Goal: Task Accomplishment & Management: Manage account settings

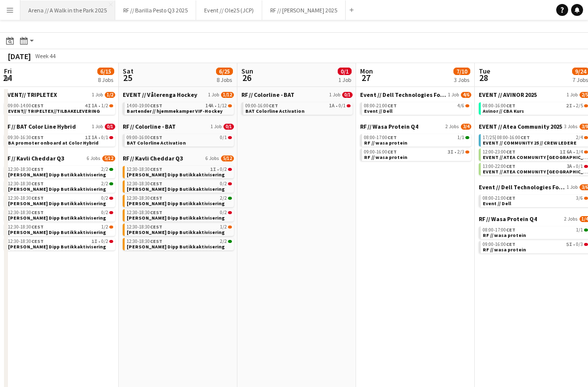
scroll to position [0, 449]
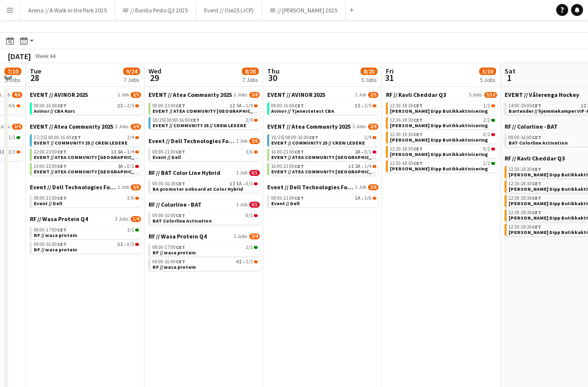
click at [15, 9] on button "Menu" at bounding box center [10, 10] width 20 height 20
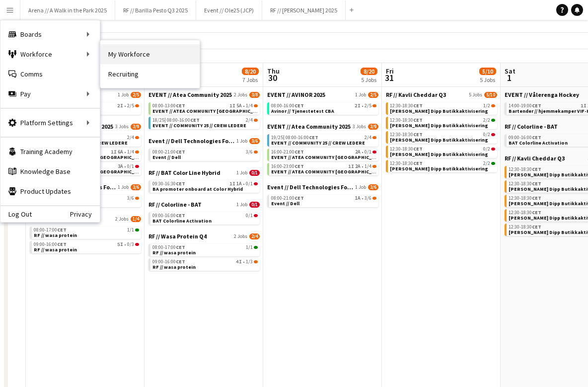
click at [129, 53] on link "My Workforce" at bounding box center [149, 54] width 99 height 20
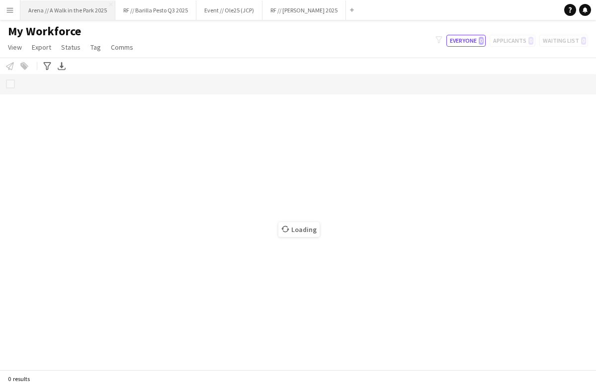
click at [21, 14] on button "Arena // A Walk in the Park 2025 Close" at bounding box center [67, 9] width 95 height 19
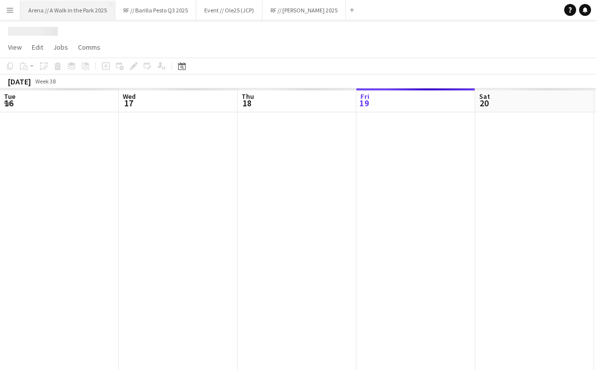
scroll to position [0, 237]
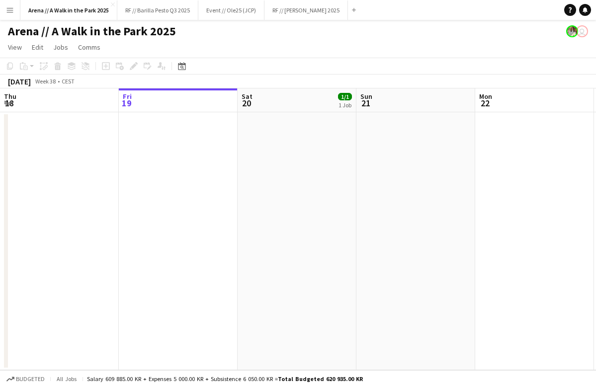
click at [10, 11] on app-icon "Menu" at bounding box center [10, 10] width 8 height 8
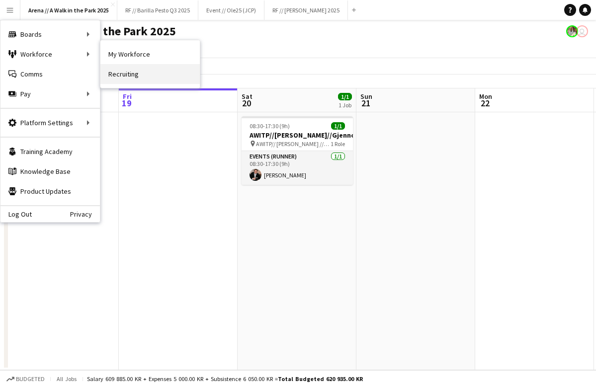
click at [126, 70] on link "Recruiting" at bounding box center [149, 74] width 99 height 20
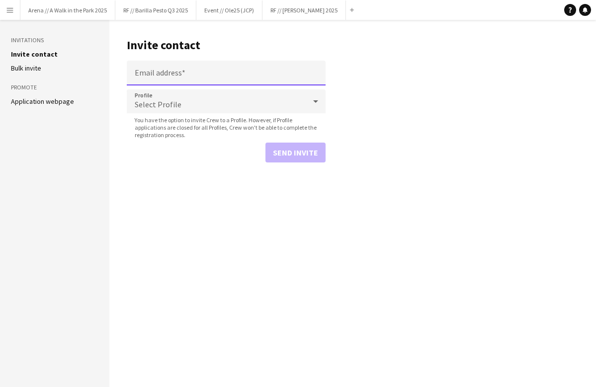
click at [214, 74] on input "Email address" at bounding box center [226, 73] width 199 height 25
paste input "**********"
type input "**********"
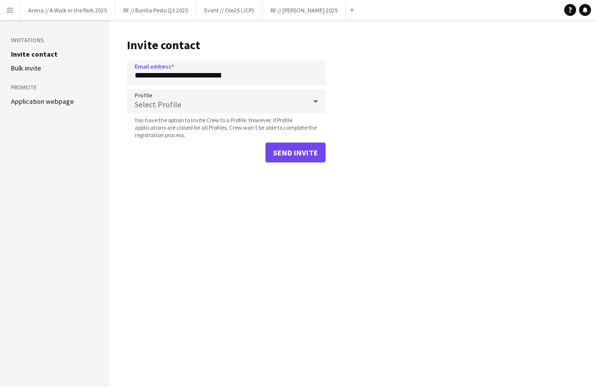
drag, startPoint x: 362, startPoint y: 86, endPoint x: 347, endPoint y: 85, distance: 14.4
click at [362, 86] on main "**********" at bounding box center [352, 203] width 486 height 367
click at [263, 100] on div "Select Profile" at bounding box center [216, 101] width 179 height 24
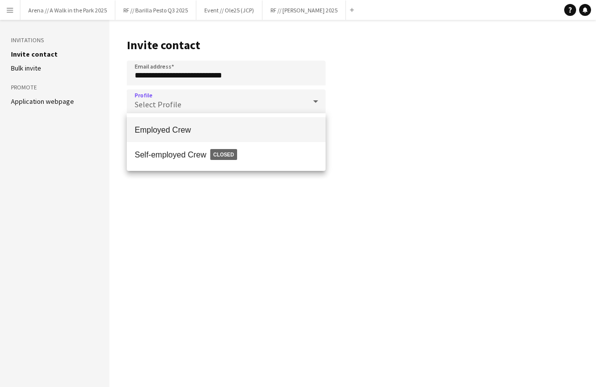
click at [253, 125] on span "Employed Crew" at bounding box center [226, 129] width 183 height 9
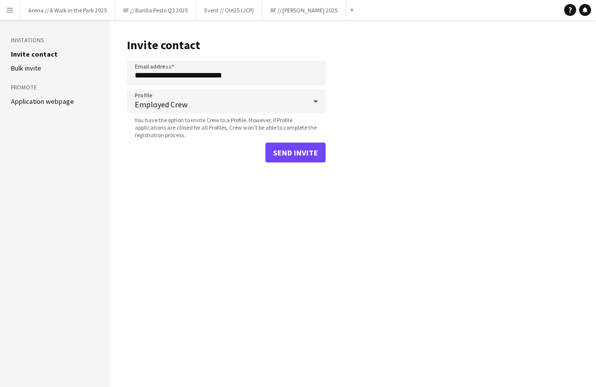
click at [294, 153] on button "Send invite" at bounding box center [295, 153] width 60 height 20
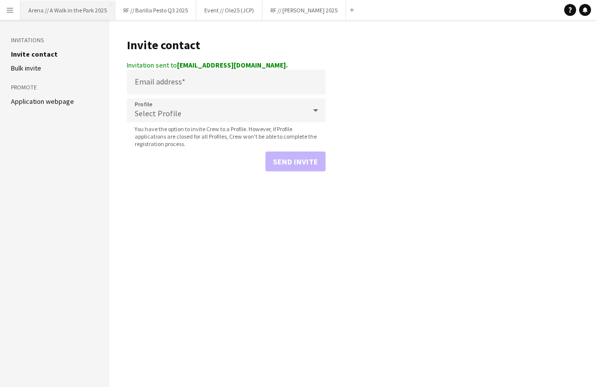
click at [52, 6] on button "Arena // A Walk in the Park 2025 Close" at bounding box center [67, 9] width 95 height 19
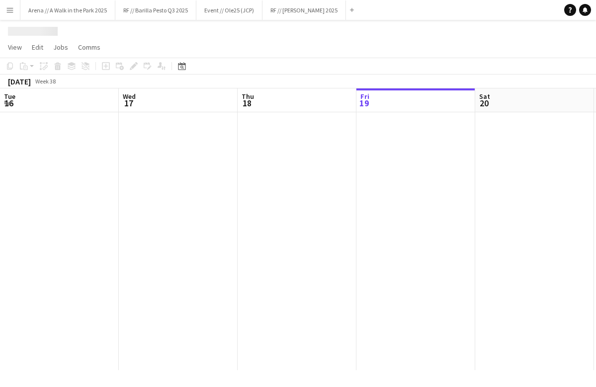
scroll to position [0, 237]
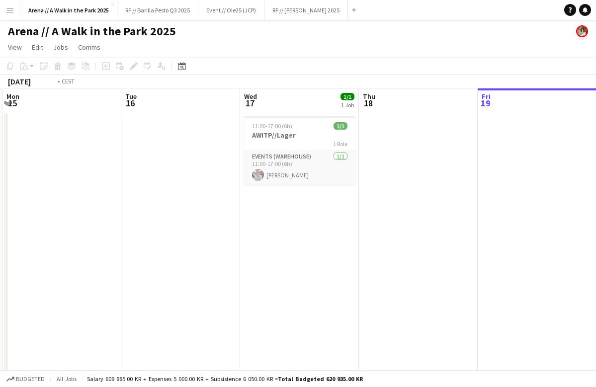
drag, startPoint x: 73, startPoint y: 195, endPoint x: 441, endPoint y: 205, distance: 367.7
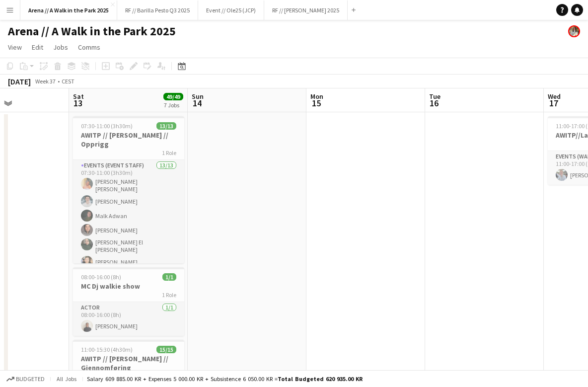
drag, startPoint x: 96, startPoint y: 215, endPoint x: 512, endPoint y: 222, distance: 415.3
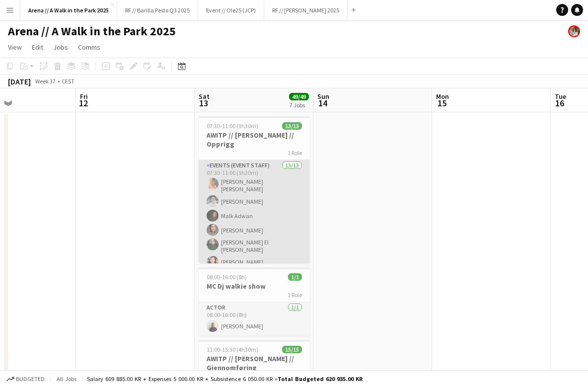
click at [269, 213] on app-card-role "Events (Event Staff) 13/13 07:30-11:00 (3h30m) [PERSON_NAME] [PERSON_NAME] [PER…" at bounding box center [254, 269] width 111 height 219
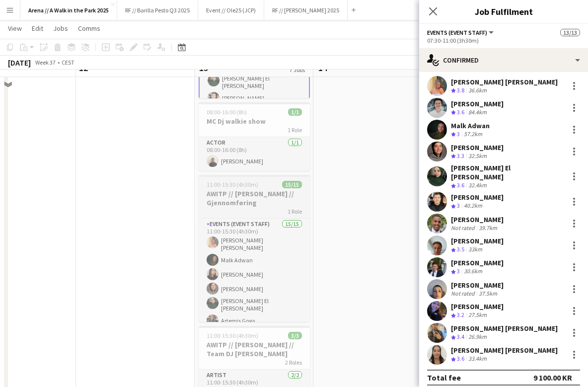
scroll to position [148, 0]
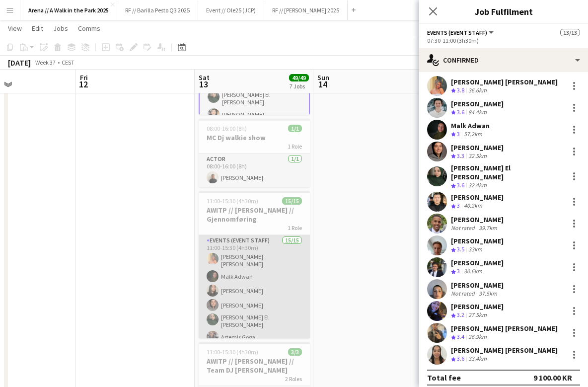
click at [250, 290] on app-card-role "Events (Event Staff) 15/15 11:00-15:30 (4h30m) [PERSON_NAME] [PERSON_NAME] [PER…" at bounding box center [254, 357] width 111 height 244
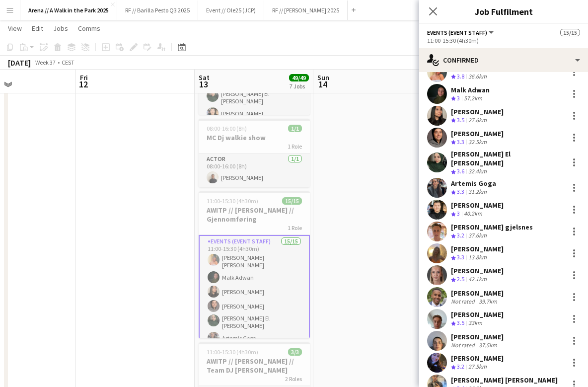
scroll to position [68, 0]
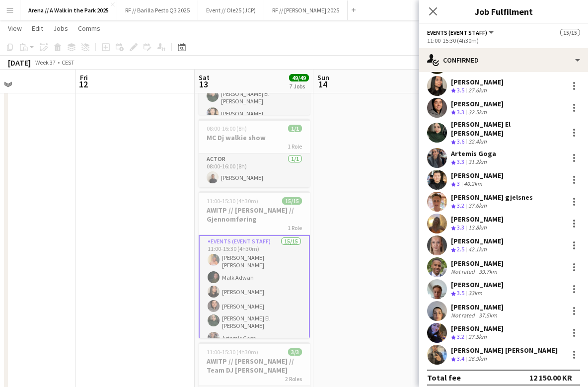
click at [490, 280] on div "[PERSON_NAME]" at bounding box center [477, 284] width 53 height 9
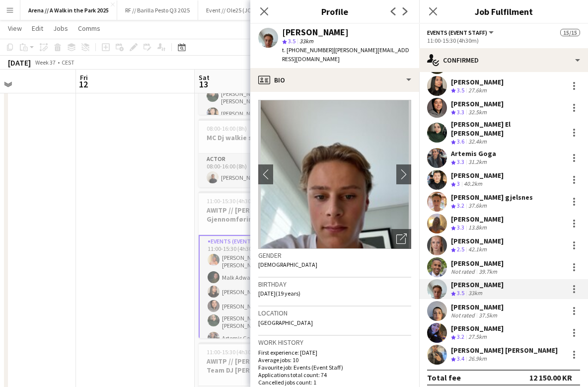
click at [160, 242] on app-date-cell at bounding box center [135, 391] width 119 height 855
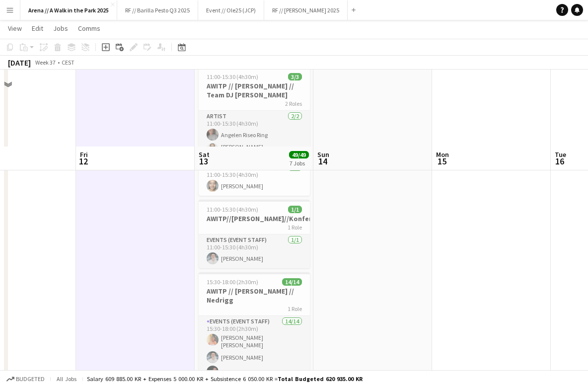
scroll to position [583, 0]
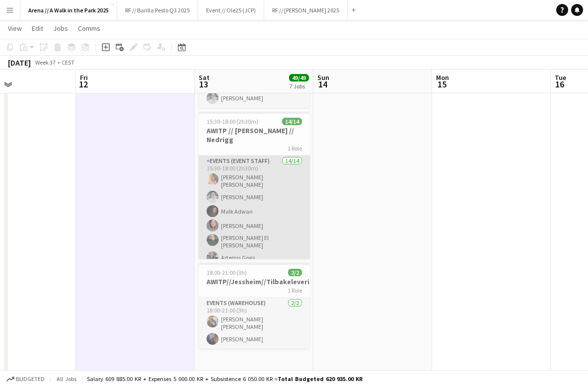
click at [284, 210] on app-card-role "Events (Event Staff) 14/14 15:30-18:00 (2h30m) [PERSON_NAME] [PERSON_NAME] [PER…" at bounding box center [254, 271] width 111 height 233
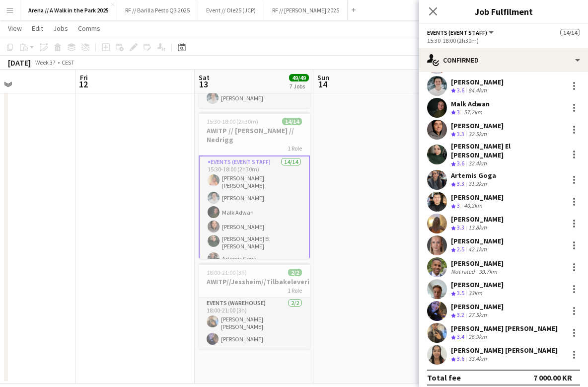
scroll to position [597, 0]
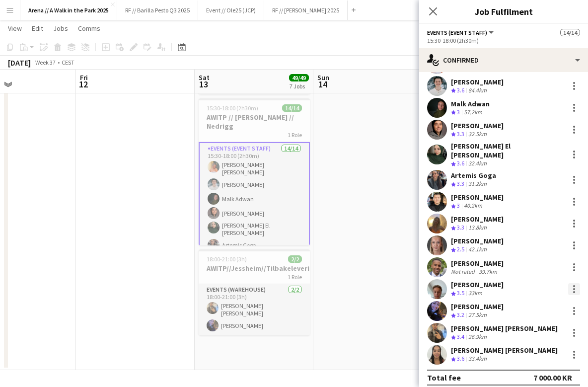
click at [568, 283] on div at bounding box center [574, 289] width 12 height 12
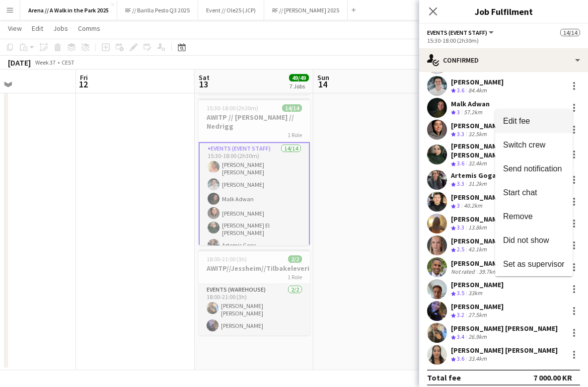
click at [536, 126] on button "Edit fee" at bounding box center [533, 121] width 77 height 24
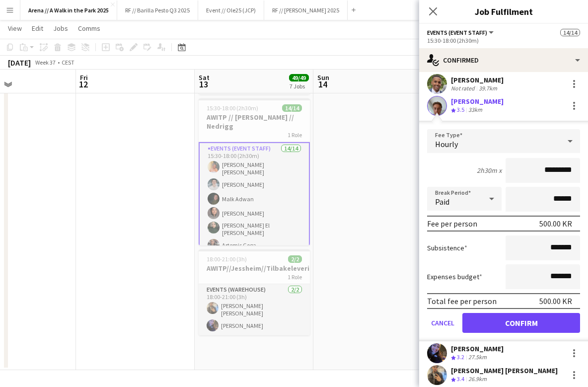
scroll to position [250, 0]
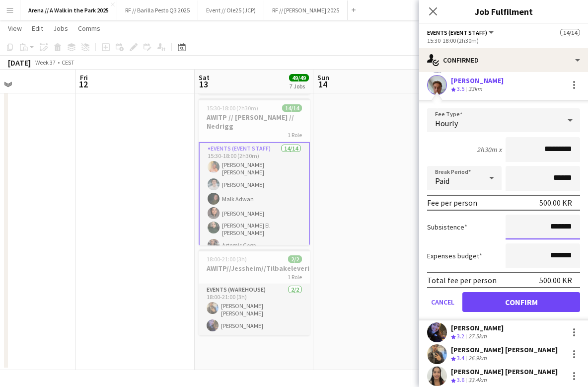
click at [544, 222] on input "*******" at bounding box center [543, 227] width 75 height 25
type input "****"
type input "******"
click at [520, 297] on button "Confirm" at bounding box center [521, 302] width 118 height 20
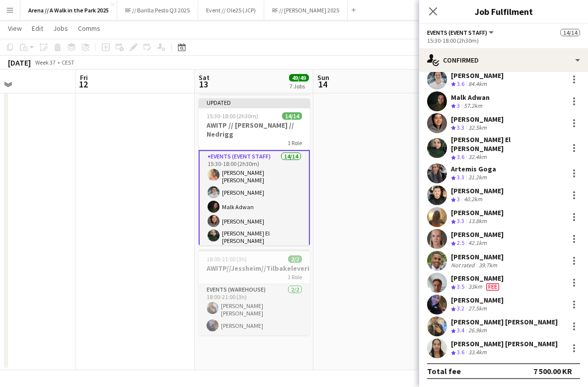
scroll to position [46, 0]
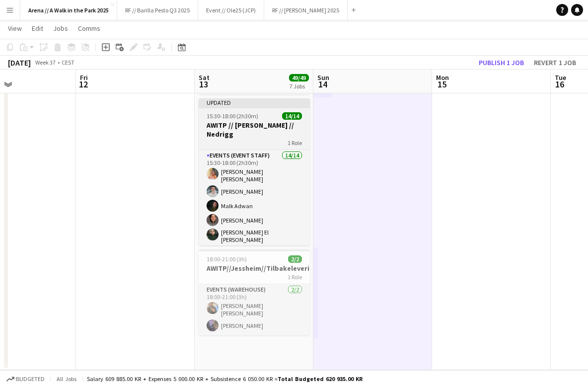
click at [278, 112] on div "15:30-18:00 (2h30m) 14/14" at bounding box center [254, 115] width 111 height 7
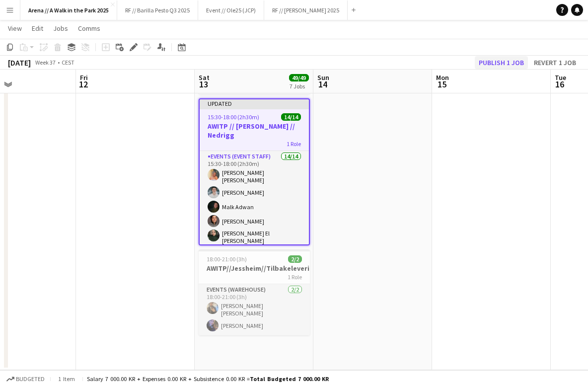
click at [498, 64] on button "Publish 1 job" at bounding box center [501, 62] width 53 height 13
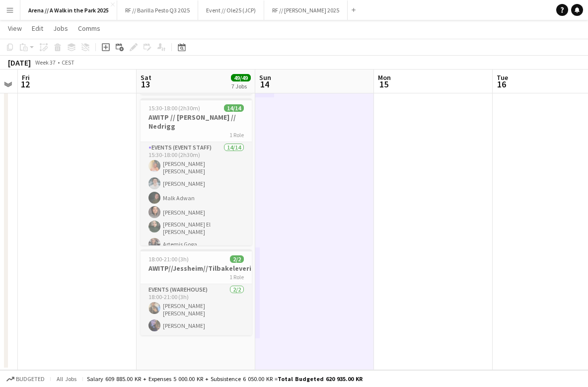
drag, startPoint x: 481, startPoint y: 305, endPoint x: 203, endPoint y: 307, distance: 278.7
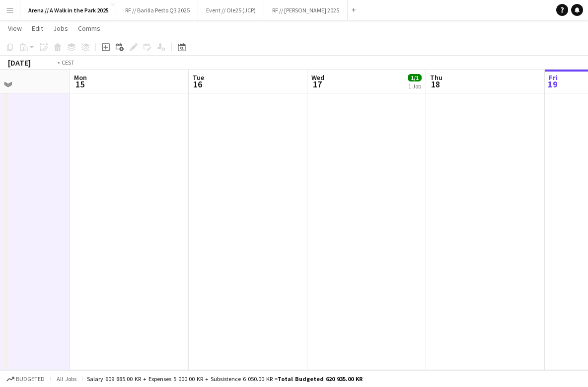
drag, startPoint x: 428, startPoint y: 301, endPoint x: 119, endPoint y: 298, distance: 308.5
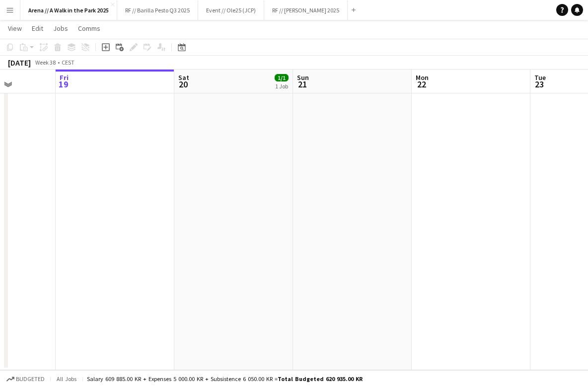
scroll to position [0, 325]
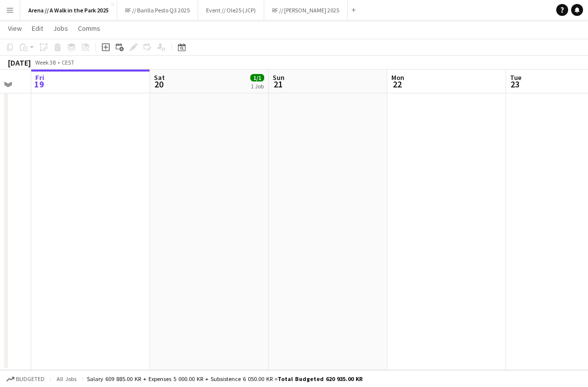
drag, startPoint x: 416, startPoint y: 250, endPoint x: 147, endPoint y: 249, distance: 269.2
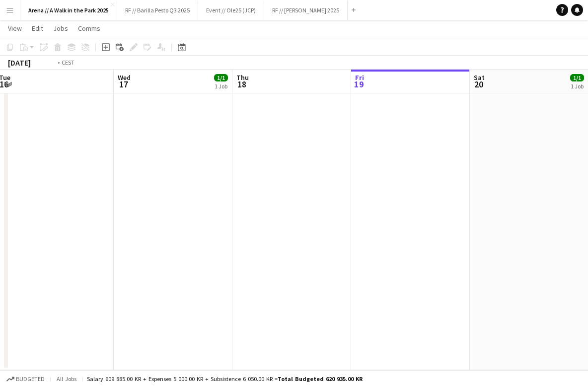
drag, startPoint x: 107, startPoint y: 246, endPoint x: 591, endPoint y: 242, distance: 483.4
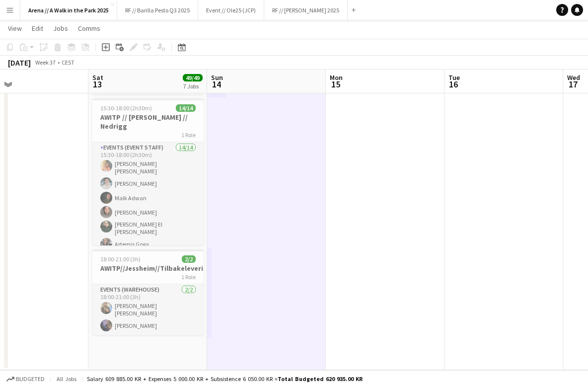
drag, startPoint x: 165, startPoint y: 250, endPoint x: 458, endPoint y: 248, distance: 293.1
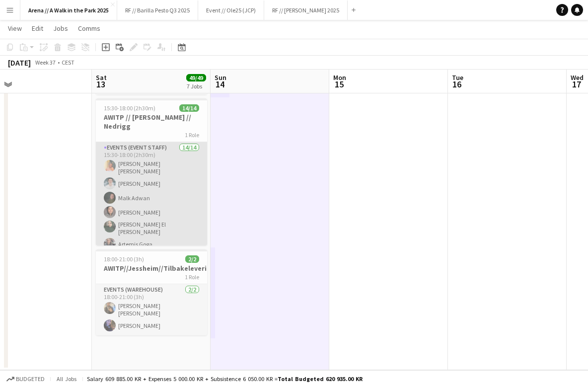
click at [159, 214] on app-card-role "Events (Event Staff) 14/14 15:30-18:00 (2h30m) [PERSON_NAME] [PERSON_NAME] [PER…" at bounding box center [151, 258] width 111 height 233
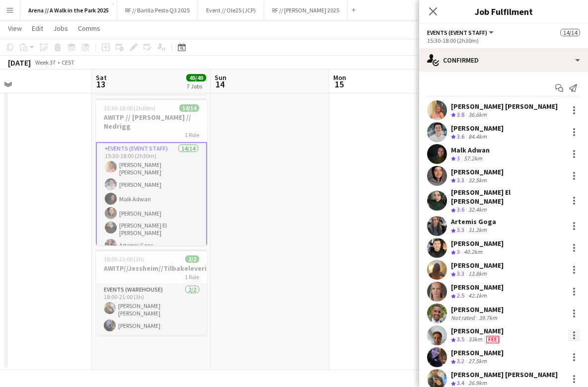
click at [568, 329] on div at bounding box center [574, 335] width 12 height 12
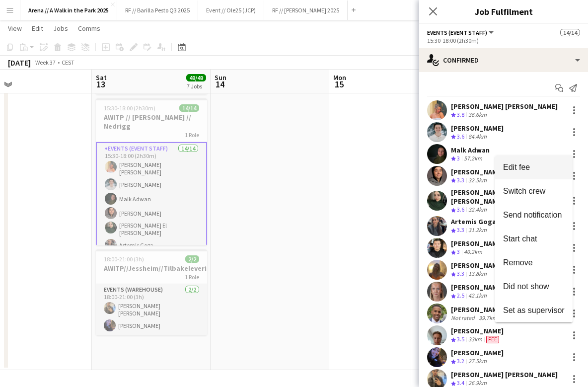
click at [526, 162] on button "Edit fee" at bounding box center [533, 167] width 77 height 24
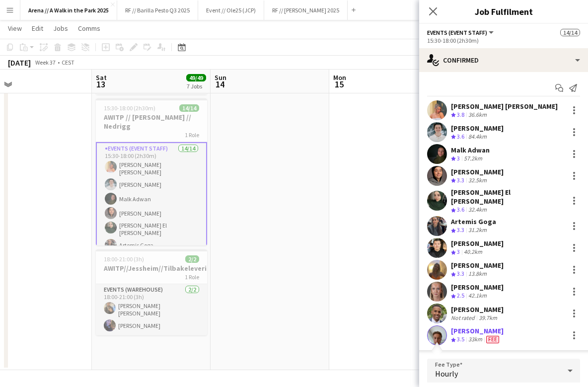
scroll to position [163, 0]
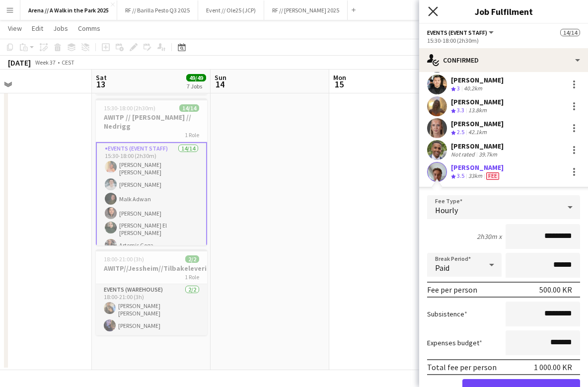
click at [431, 8] on icon "Close pop-in" at bounding box center [432, 10] width 9 height 9
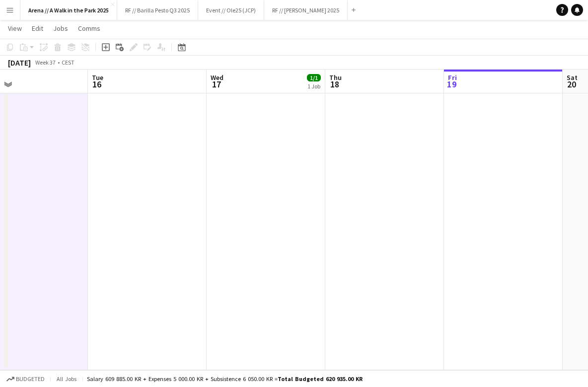
drag, startPoint x: 500, startPoint y: 288, endPoint x: 169, endPoint y: 278, distance: 331.5
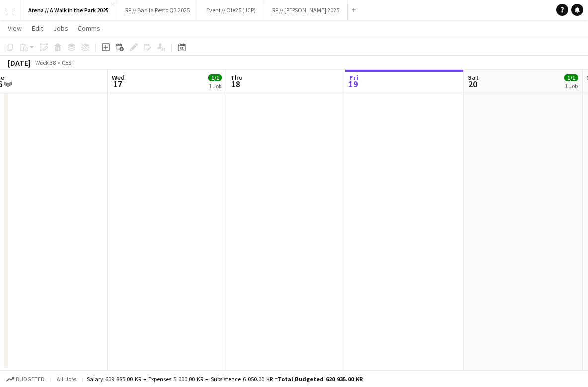
drag, startPoint x: 418, startPoint y: 270, endPoint x: 163, endPoint y: 264, distance: 255.4
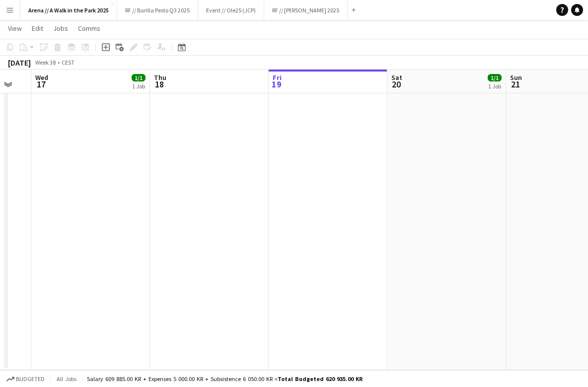
drag, startPoint x: 425, startPoint y: 260, endPoint x: 236, endPoint y: 258, distance: 188.8
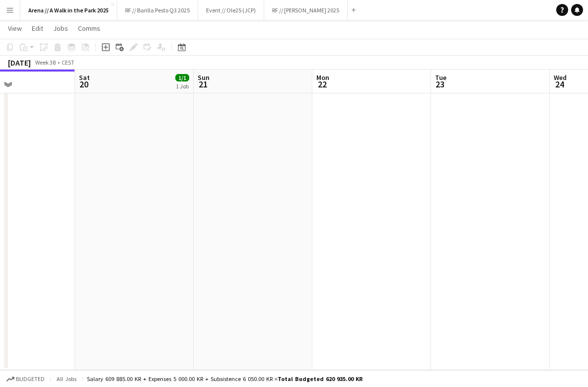
drag, startPoint x: 526, startPoint y: 259, endPoint x: 454, endPoint y: 260, distance: 72.0
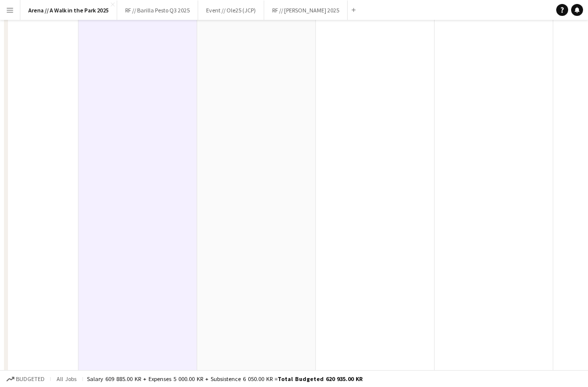
scroll to position [0, 0]
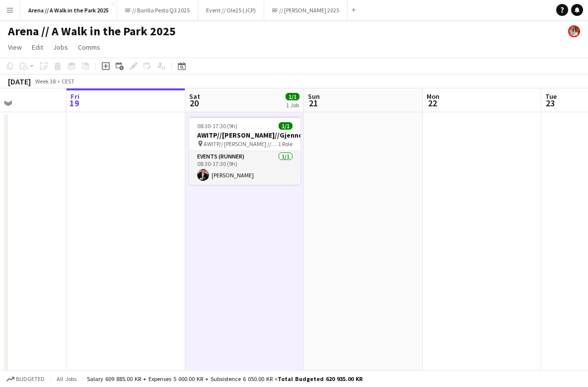
drag, startPoint x: 260, startPoint y: 206, endPoint x: 486, endPoint y: 215, distance: 226.2
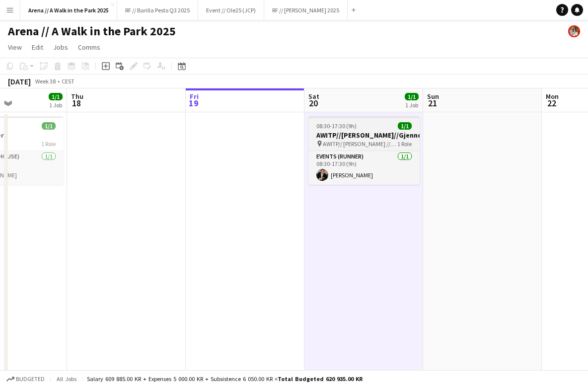
click at [390, 127] on div "08:30-17:30 (9h) 1/1" at bounding box center [363, 125] width 111 height 7
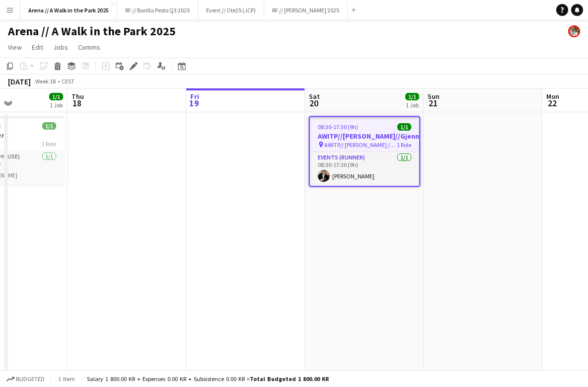
click at [373, 128] on div "08:30-17:30 (9h) 1/1" at bounding box center [364, 126] width 109 height 7
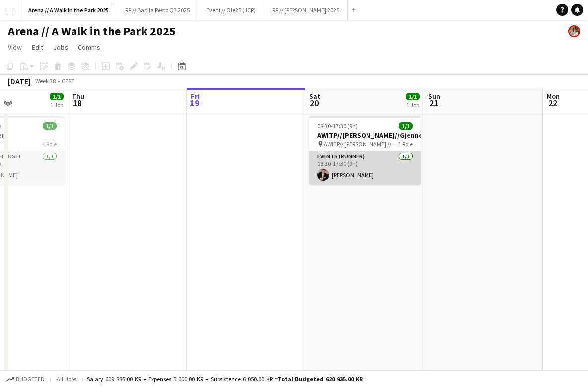
click at [377, 158] on app-card-role "Events (Runner) [DATE] 08:30-17:30 (9h) [PERSON_NAME]" at bounding box center [364, 168] width 111 height 34
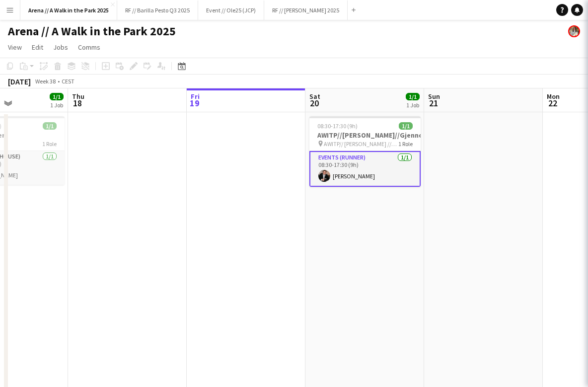
scroll to position [0, 288]
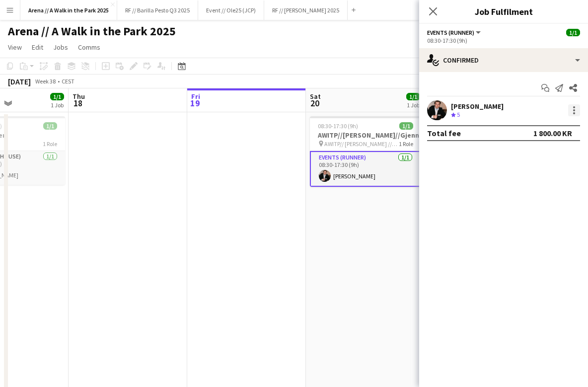
click at [572, 111] on div at bounding box center [574, 110] width 12 height 12
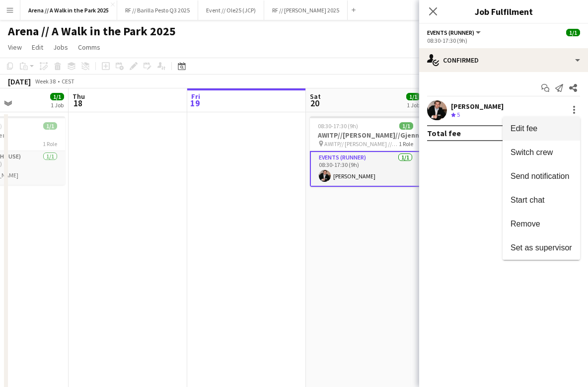
click at [551, 133] on button "Edit fee" at bounding box center [541, 129] width 77 height 24
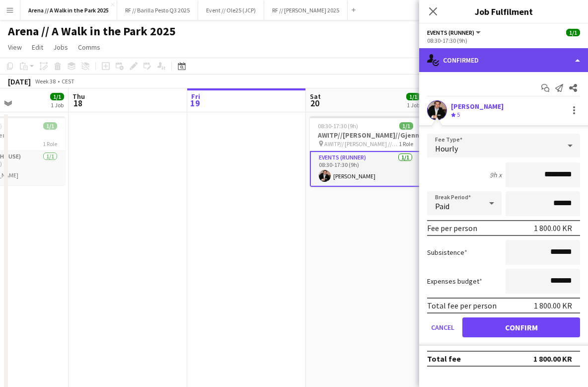
click at [500, 61] on div "single-neutral-actions-check-2 Confirmed" at bounding box center [503, 60] width 169 height 24
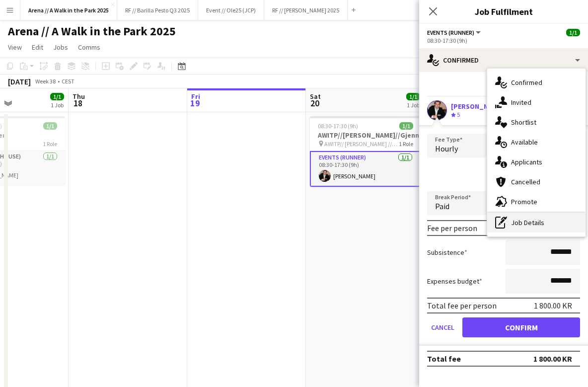
click at [526, 228] on div "pen-write Job Details" at bounding box center [536, 223] width 98 height 20
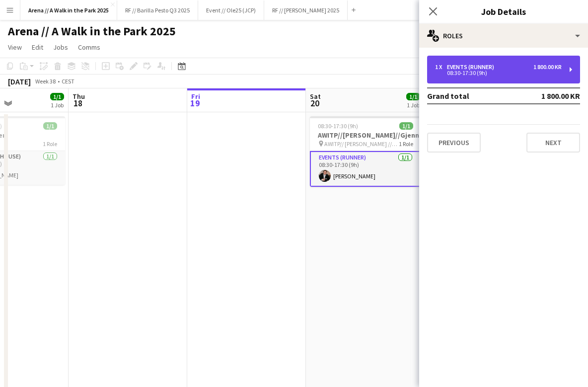
click at [540, 79] on div "1 x Events (Runner) 1 800.00 KR 08:30-17:30 (9h)" at bounding box center [503, 70] width 153 height 28
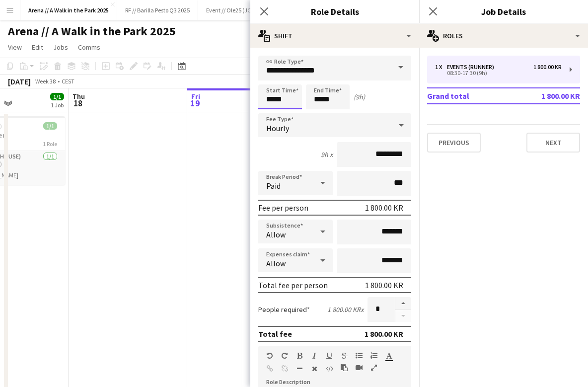
click at [284, 99] on input "*****" at bounding box center [280, 96] width 44 height 25
click at [324, 98] on input "*****" at bounding box center [328, 96] width 44 height 25
click at [286, 95] on input "*****" at bounding box center [280, 96] width 44 height 25
click at [289, 112] on div at bounding box center [290, 114] width 20 height 10
type input "*****"
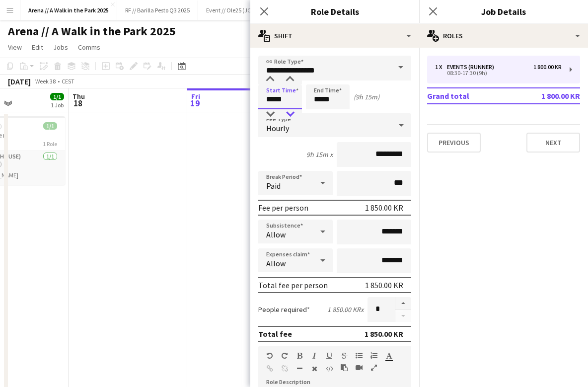
click at [289, 113] on div at bounding box center [290, 114] width 20 height 10
click at [320, 102] on input "*****" at bounding box center [328, 96] width 44 height 25
click at [336, 80] on div at bounding box center [338, 80] width 20 height 10
click at [336, 114] on div at bounding box center [338, 114] width 20 height 10
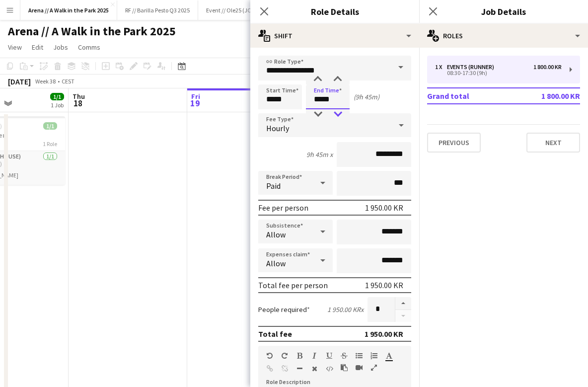
click at [337, 114] on div at bounding box center [338, 114] width 20 height 10
click at [338, 114] on div at bounding box center [338, 114] width 20 height 10
type input "*****"
click at [318, 80] on div at bounding box center [318, 80] width 20 height 10
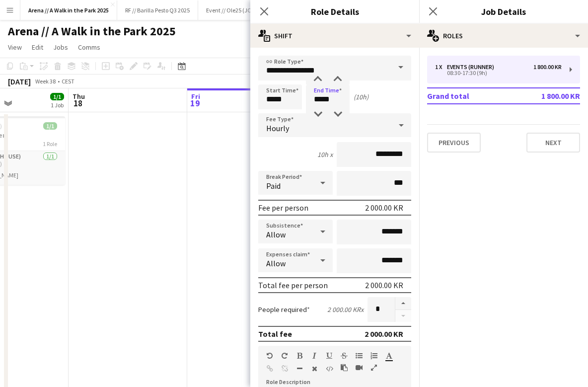
click at [382, 105] on div "Start Time ***** End Time ***** (10h)" at bounding box center [334, 96] width 153 height 25
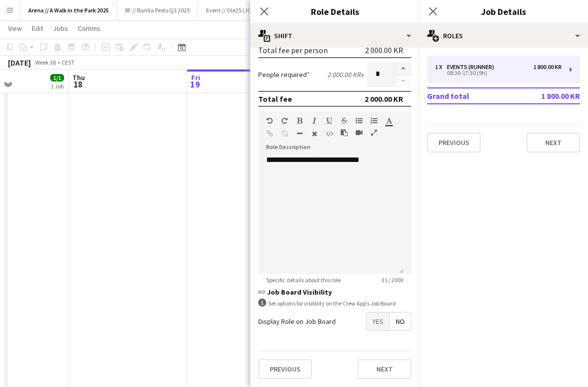
scroll to position [406, 0]
click at [381, 367] on button "Next" at bounding box center [385, 369] width 54 height 20
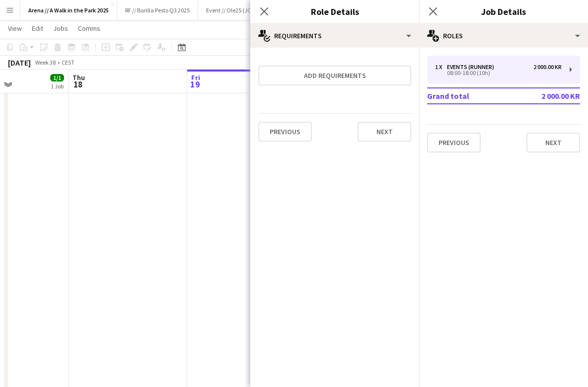
scroll to position [0, 0]
click at [380, 135] on button "Next" at bounding box center [385, 132] width 54 height 20
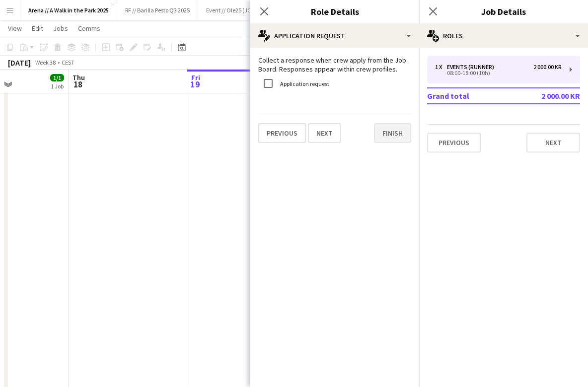
click at [388, 135] on button "Finish" at bounding box center [392, 133] width 37 height 20
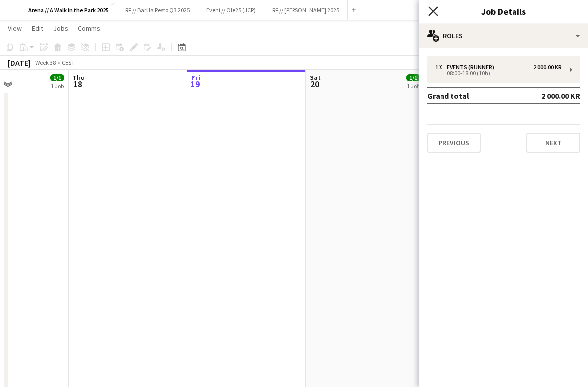
click at [432, 12] on icon at bounding box center [432, 10] width 9 height 9
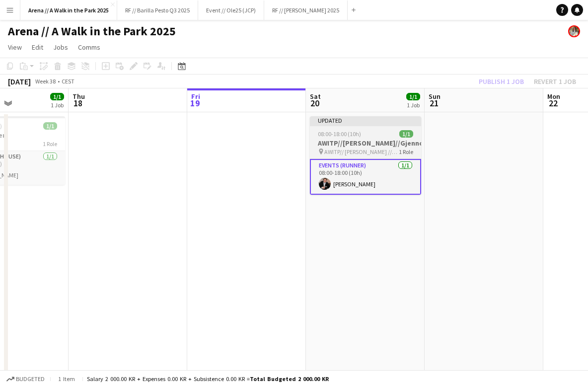
click at [376, 147] on h3 "AWITP//[PERSON_NAME]//Gjennomføring" at bounding box center [365, 143] width 111 height 9
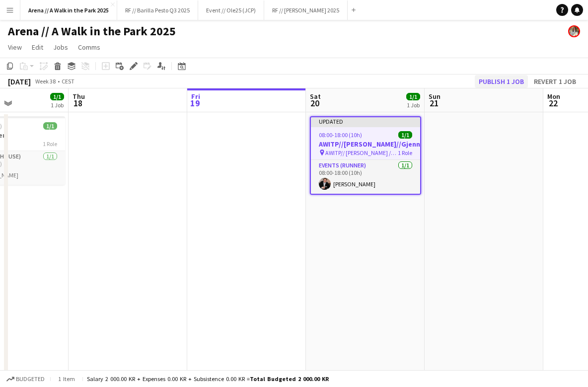
click at [512, 79] on button "Publish 1 job" at bounding box center [501, 81] width 53 height 13
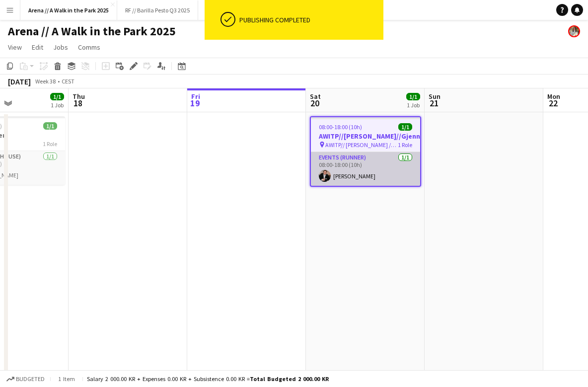
click at [389, 167] on app-card-role "Events (Runner) [DATE] 08:00-18:00 (10h) [PERSON_NAME]" at bounding box center [365, 169] width 109 height 34
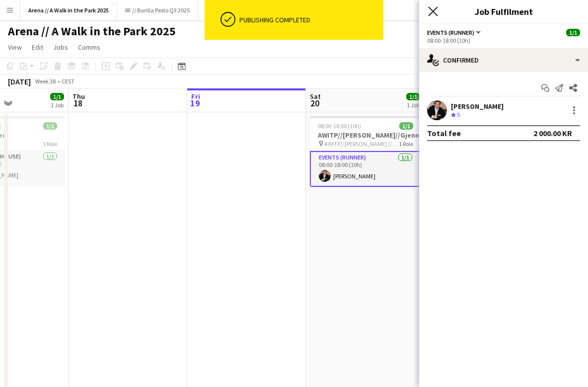
click at [434, 14] on icon "Close pop-in" at bounding box center [432, 10] width 9 height 9
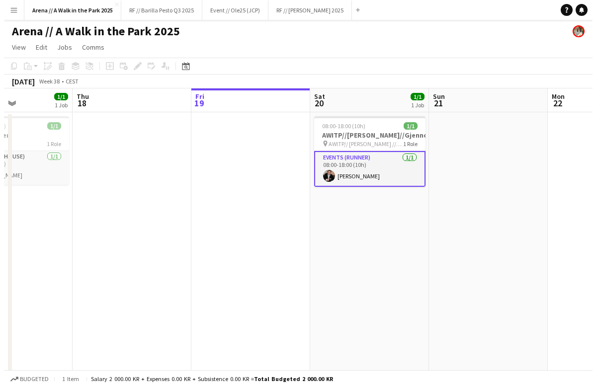
scroll to position [0, 286]
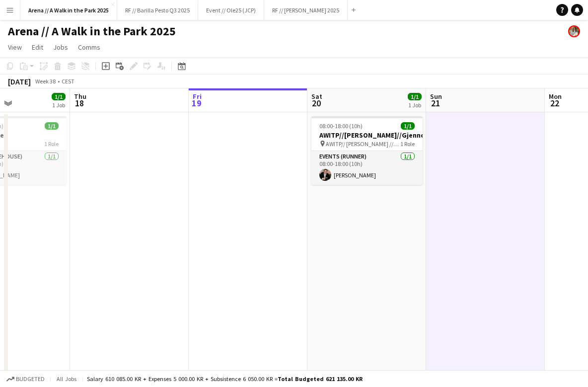
click at [8, 10] on app-icon "Menu" at bounding box center [10, 10] width 8 height 8
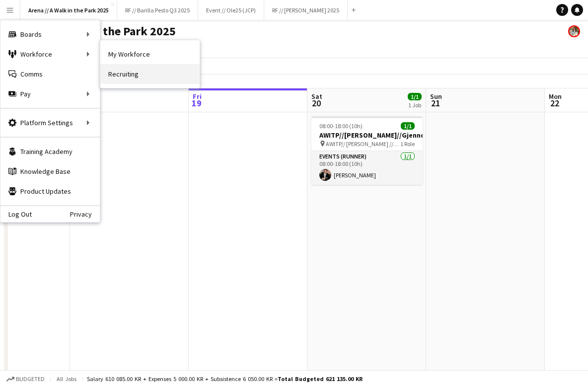
click at [117, 69] on link "Recruiting" at bounding box center [149, 74] width 99 height 20
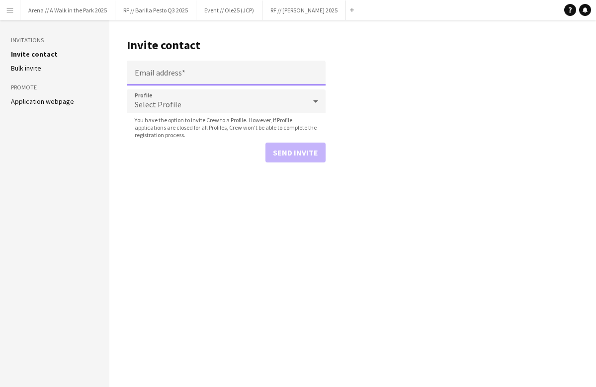
click at [163, 74] on input "Email address" at bounding box center [226, 73] width 199 height 25
paste input "**********"
type input "**********"
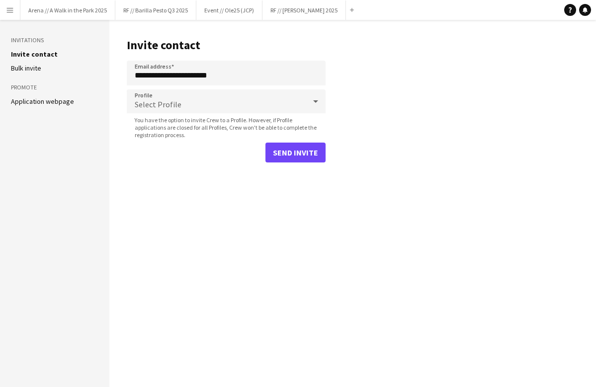
click at [407, 102] on main "**********" at bounding box center [352, 203] width 486 height 367
click at [267, 104] on div "Select Profile" at bounding box center [216, 101] width 179 height 24
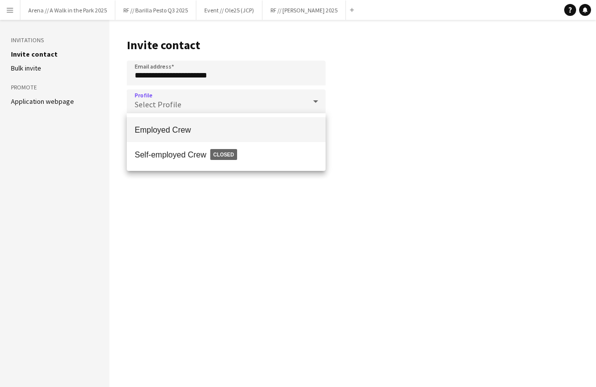
click at [245, 126] on span "Employed Crew" at bounding box center [226, 129] width 183 height 9
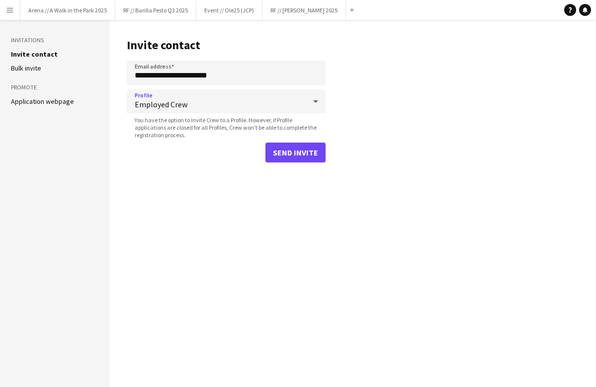
click at [295, 151] on button "Send invite" at bounding box center [295, 153] width 60 height 20
